Goal: Obtain resource: Obtain resource

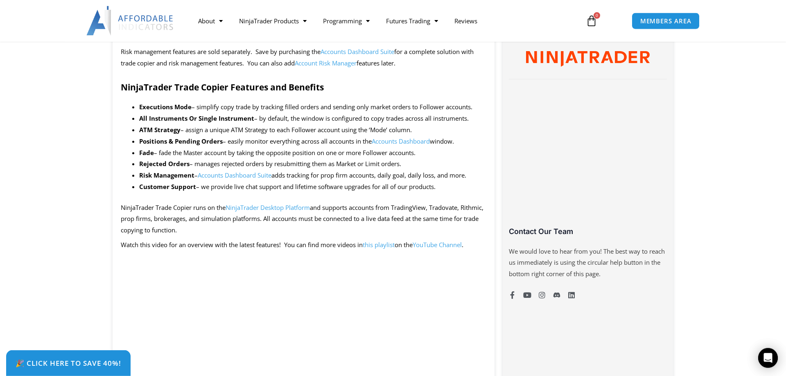
scroll to position [292, 0]
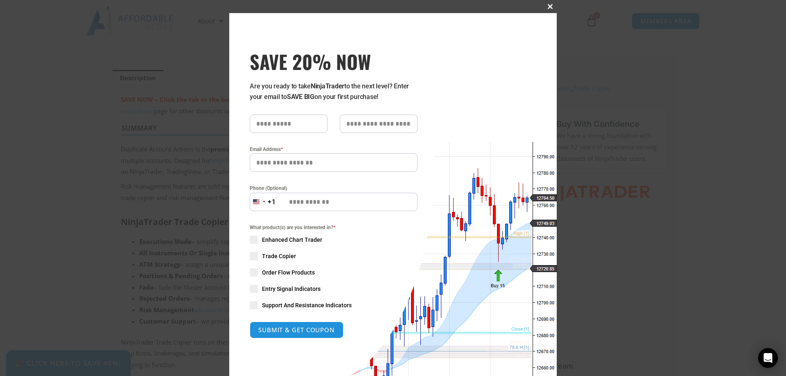
click at [550, 6] on span "SAVE 20% NOW popup" at bounding box center [550, 6] width 13 height 5
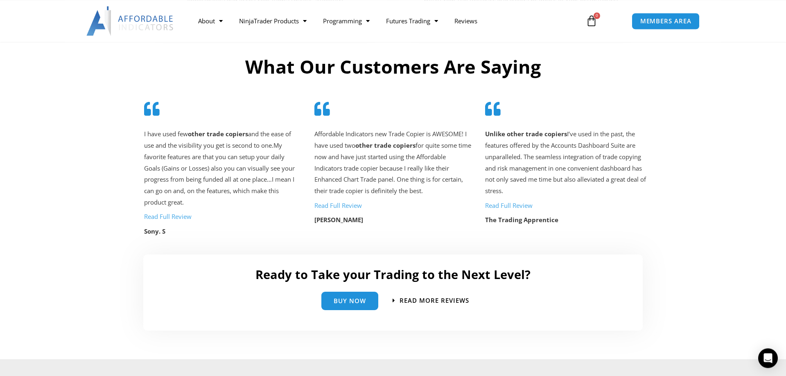
scroll to position [1838, 0]
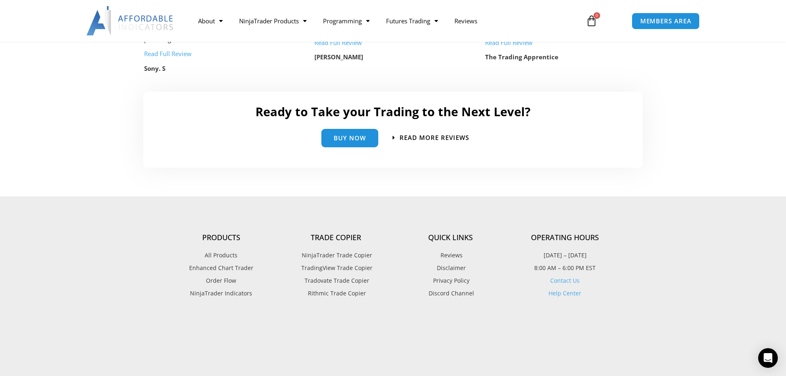
click at [350, 253] on span "NinjaTrader Trade Copier" at bounding box center [336, 255] width 72 height 11
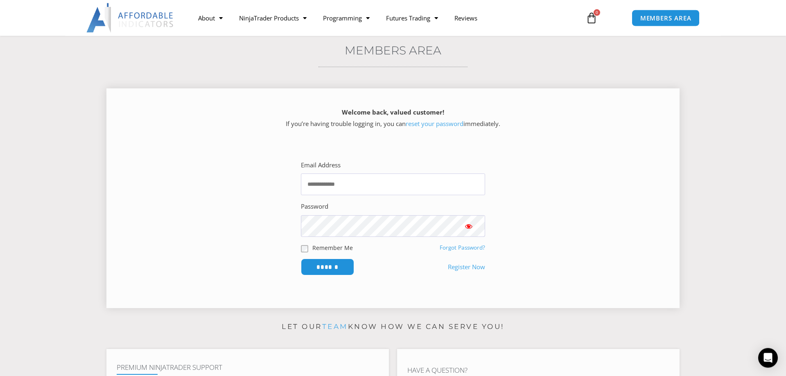
scroll to position [84, 0]
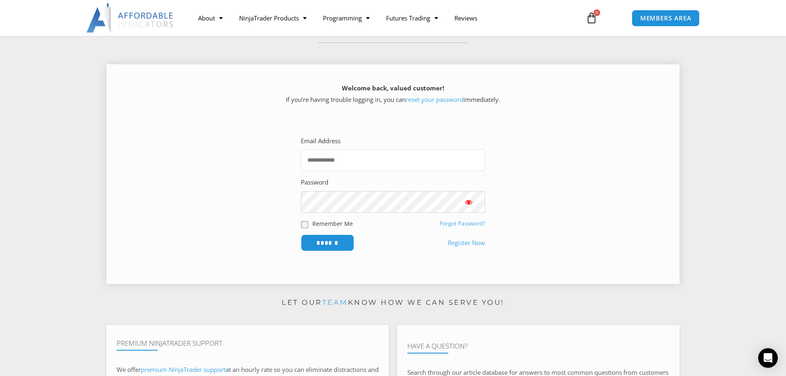
click at [367, 160] on input "Email Address" at bounding box center [393, 160] width 184 height 22
type input "**********"
click at [301, 235] on input "******" at bounding box center [327, 243] width 53 height 17
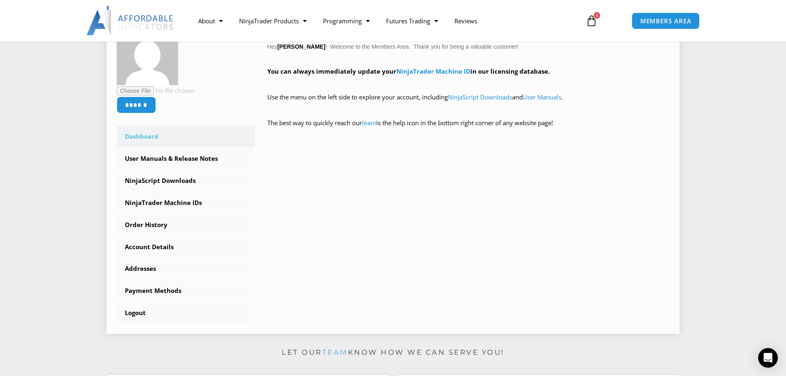
scroll to position [167, 0]
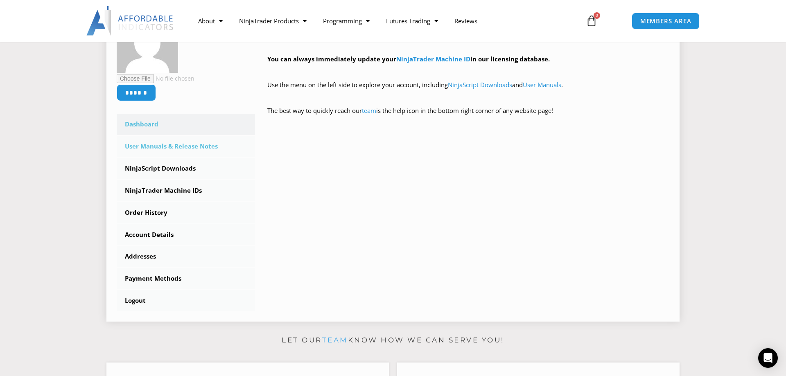
click at [163, 148] on link "User Manuals & Release Notes" at bounding box center [186, 146] width 138 height 21
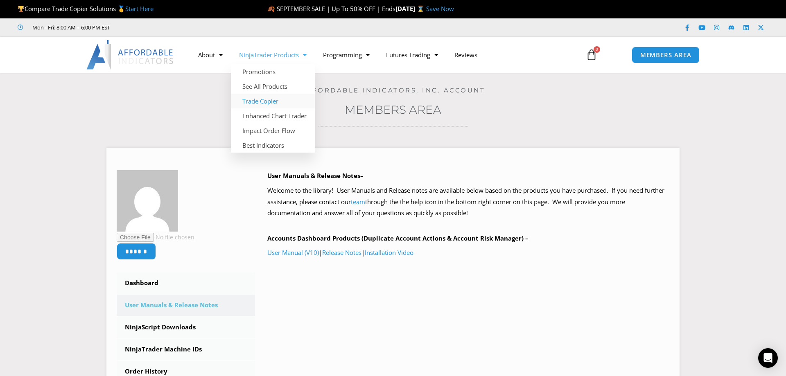
click at [266, 100] on link "Trade Copier" at bounding box center [273, 101] width 84 height 15
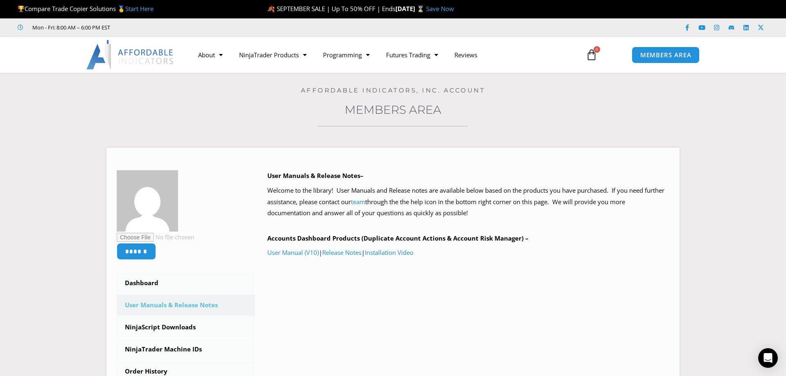
scroll to position [125, 0]
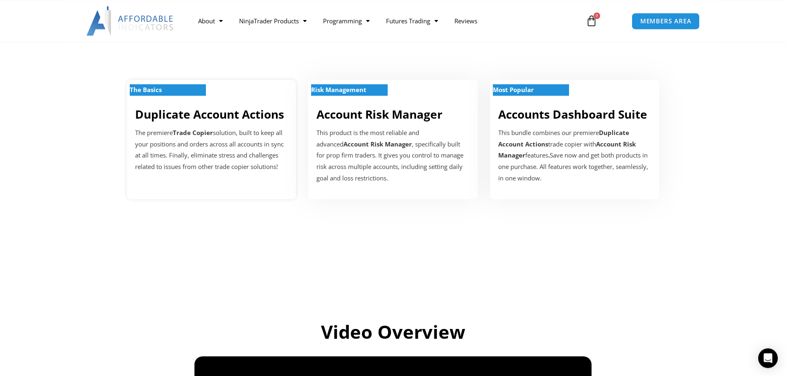
scroll to position [292, 0]
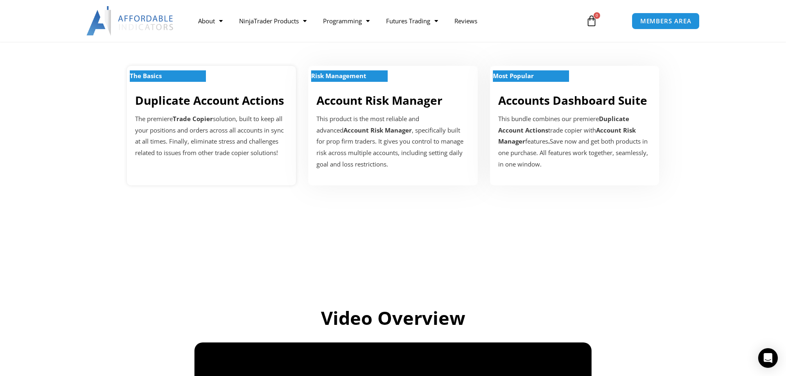
click at [171, 75] on p "The Basics" at bounding box center [168, 75] width 76 height 11
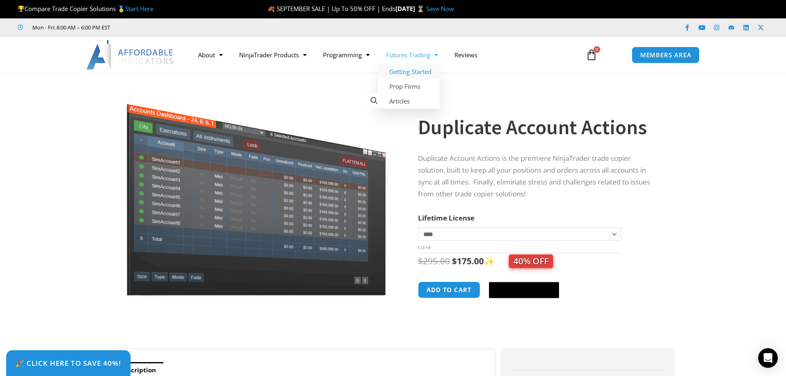
click at [418, 72] on link "Getting Started" at bounding box center [409, 71] width 62 height 15
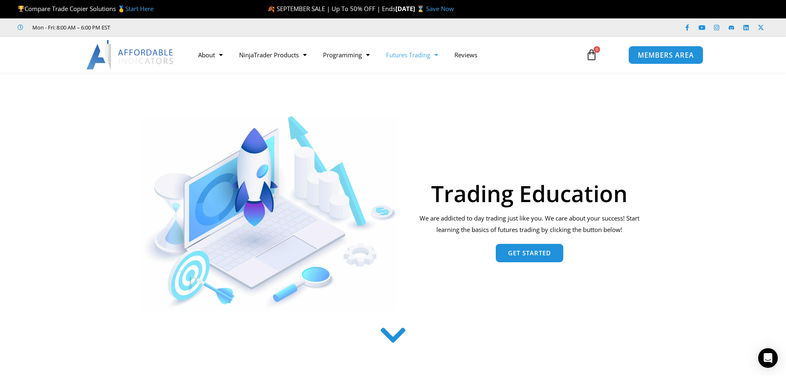
click at [653, 55] on span "MEMBERS AREA" at bounding box center [666, 55] width 56 height 7
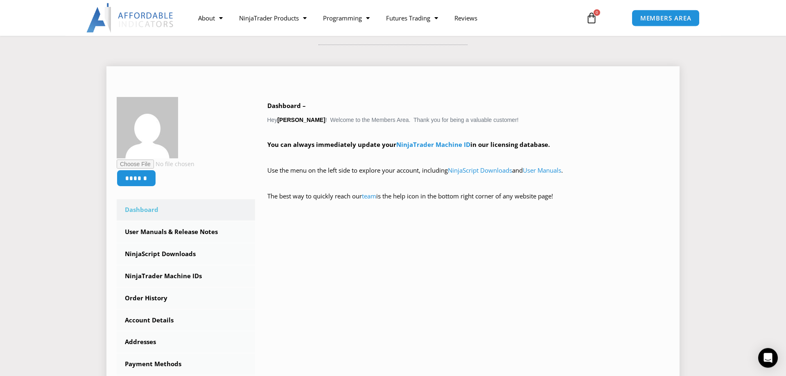
scroll to position [84, 0]
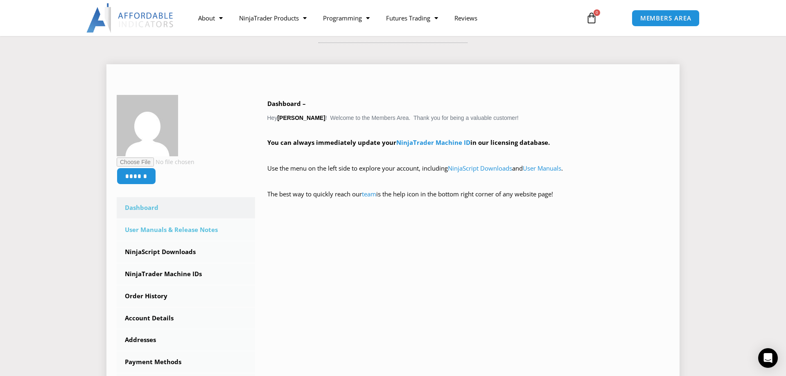
click at [197, 231] on link "User Manuals & Release Notes" at bounding box center [186, 230] width 138 height 21
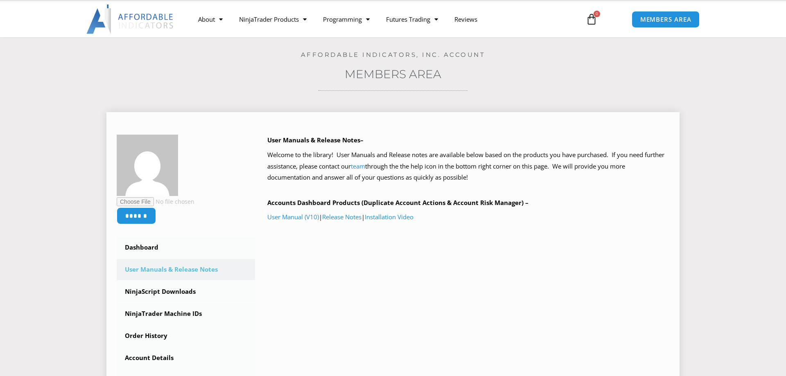
scroll to position [84, 0]
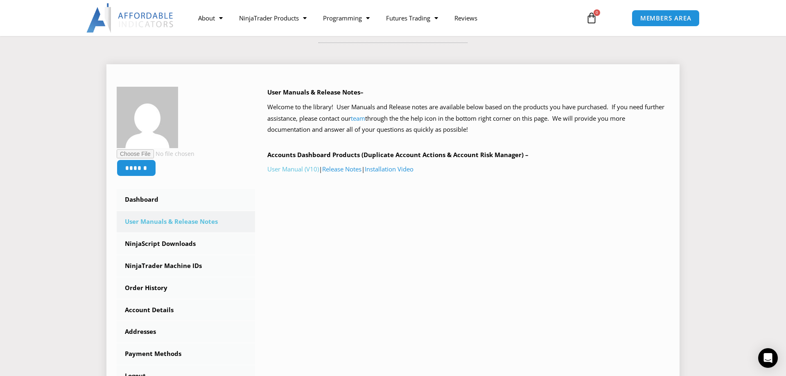
click at [307, 168] on link "User Manual (V10)" at bounding box center [293, 169] width 52 height 8
